Goal: Task Accomplishment & Management: Complete application form

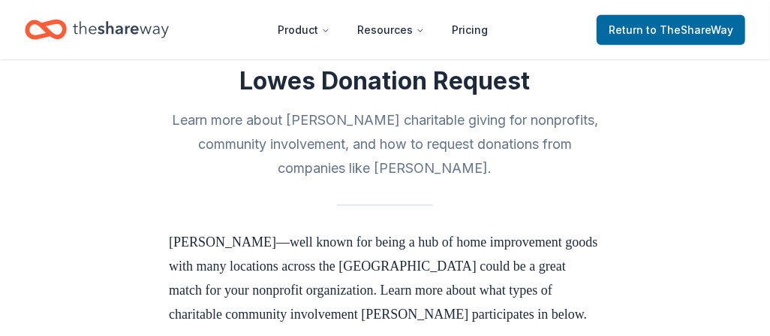
scroll to position [300, 0]
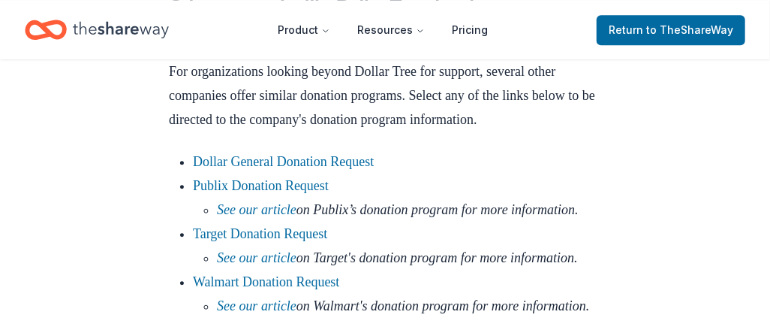
scroll to position [1726, 0]
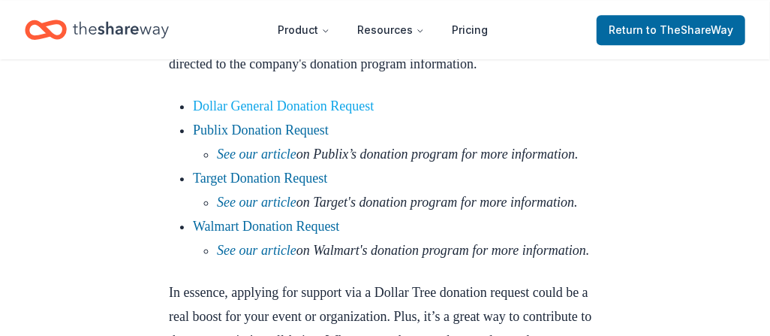
click at [323, 113] on link "Dollar General Donation Request" at bounding box center [283, 105] width 181 height 15
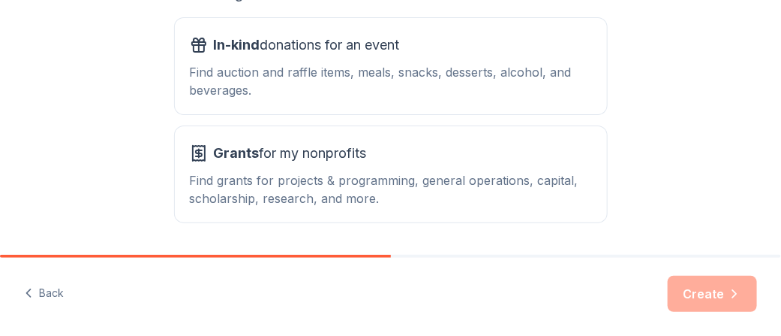
scroll to position [351, 0]
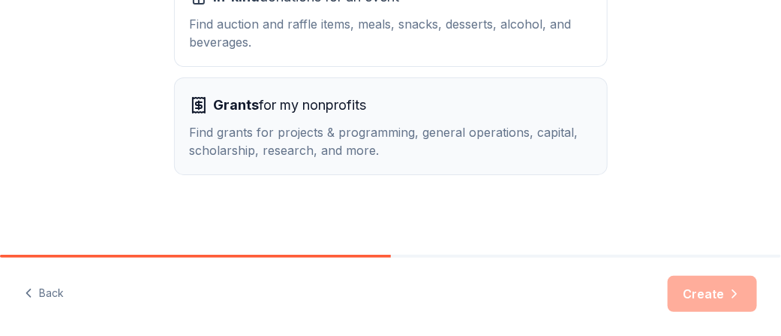
click at [320, 103] on span "Grants for my nonprofits" at bounding box center [290, 105] width 153 height 24
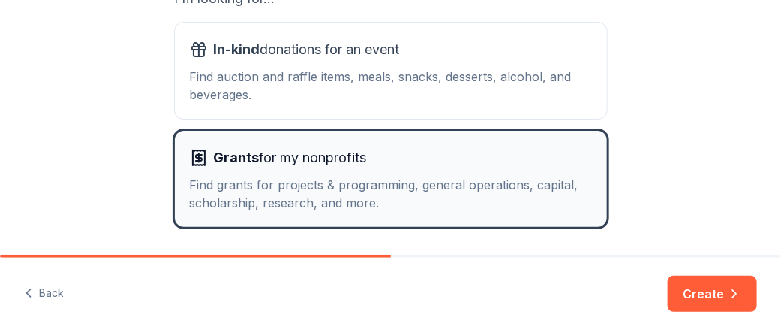
scroll to position [275, 0]
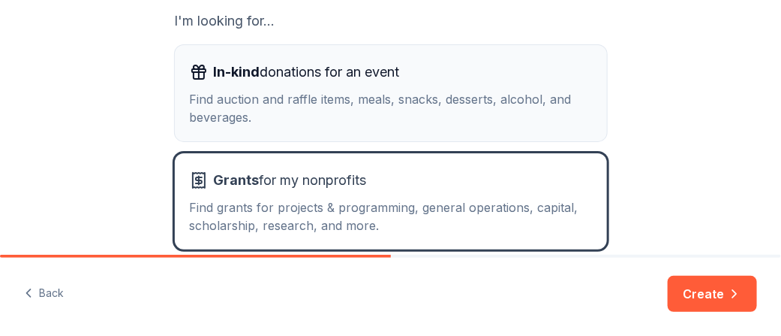
click at [295, 92] on div "Find auction and raffle items, meals, snacks, desserts, alcohol, and beverages." at bounding box center [391, 108] width 402 height 36
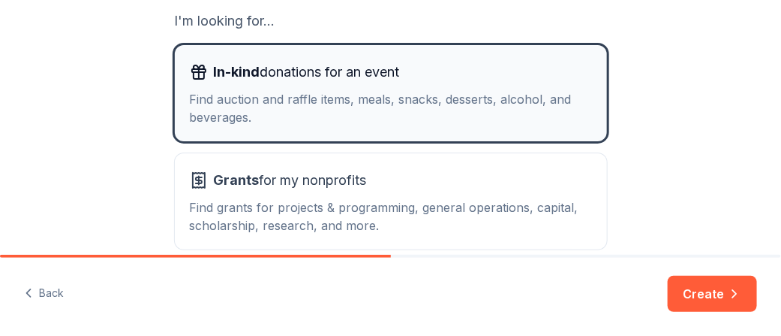
click at [295, 92] on div "Find auction and raffle items, meals, snacks, desserts, alcohol, and beverages." at bounding box center [391, 108] width 402 height 36
click at [389, 96] on div "Find auction and raffle items, meals, snacks, desserts, alcohol, and beverages." at bounding box center [391, 108] width 402 height 36
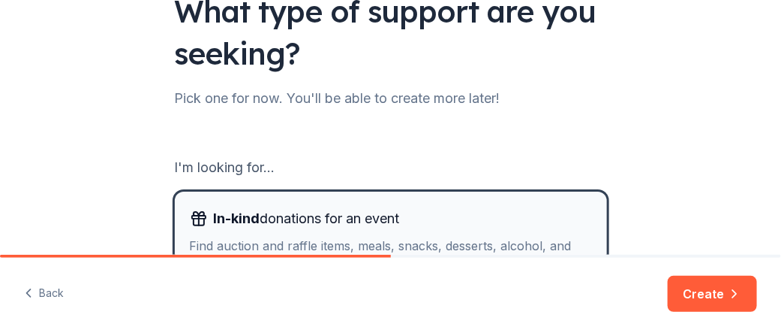
scroll to position [150, 0]
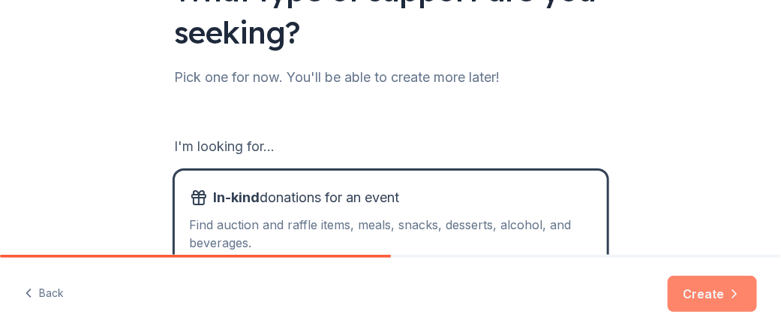
click at [709, 293] on button "Create" at bounding box center [712, 293] width 89 height 36
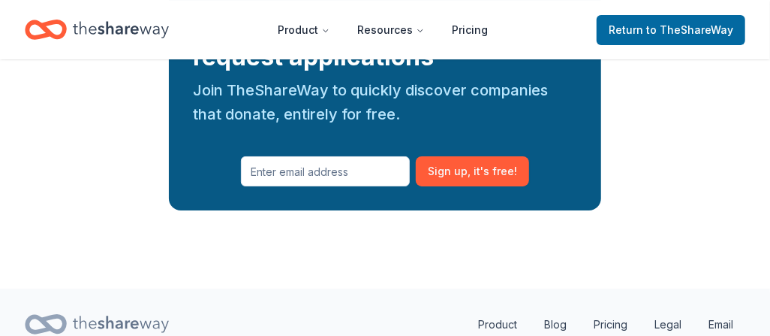
scroll to position [2402, 0]
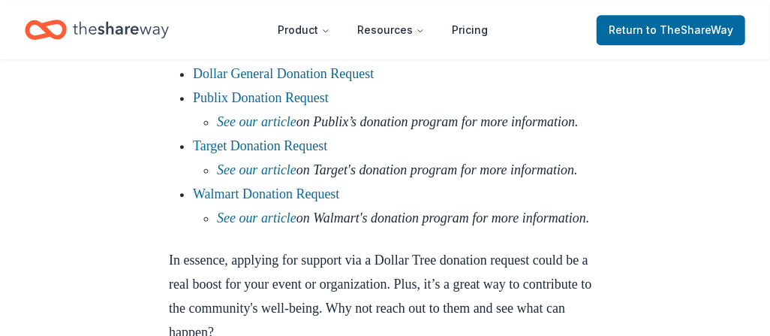
scroll to position [1801, 0]
